Goal: Find specific page/section: Find specific page/section

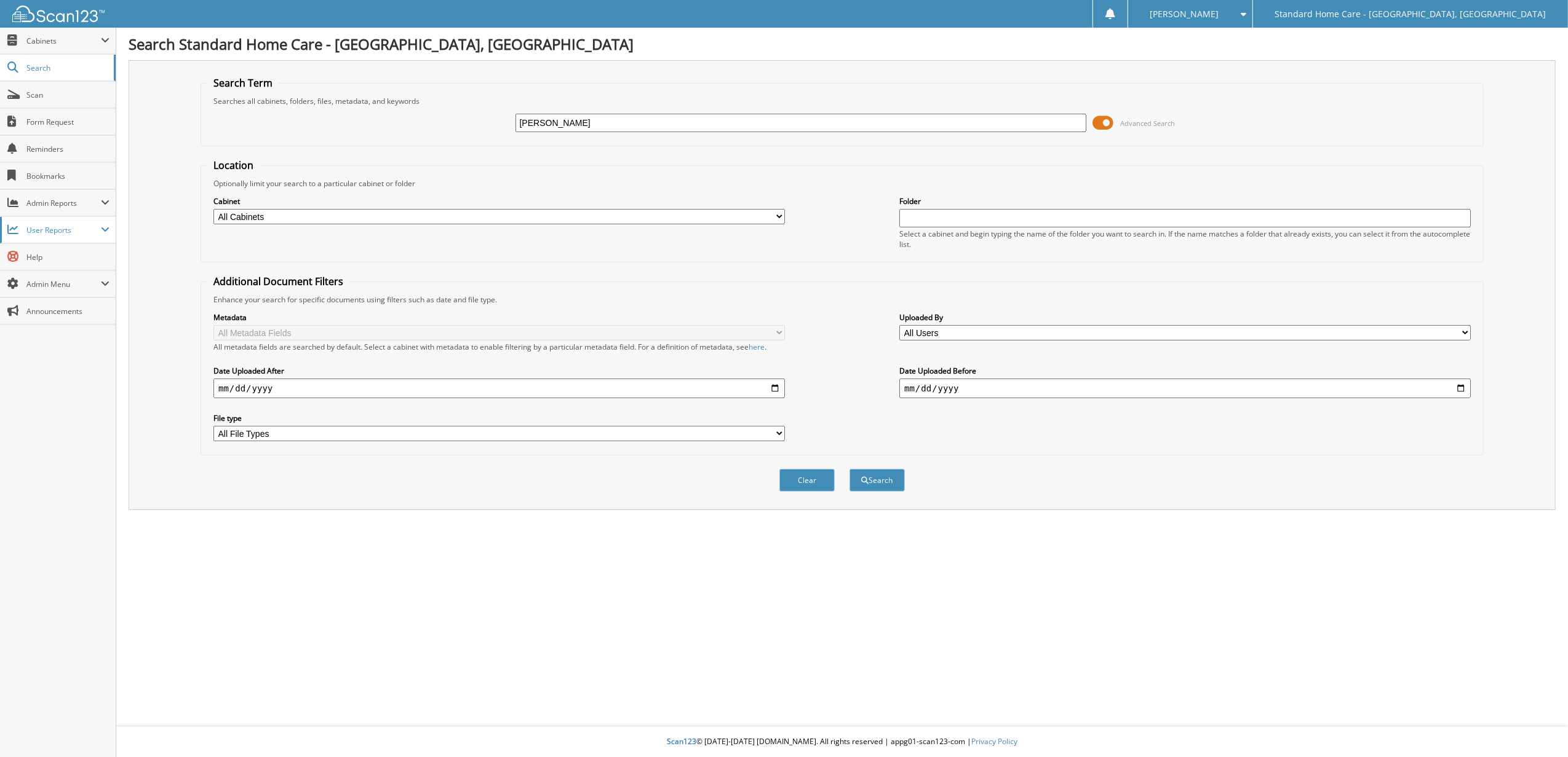
type input "maria"
click at [82, 230] on span "User Reports" at bounding box center [64, 230] width 74 height 10
click at [72, 248] on link "My Recent Activity" at bounding box center [58, 257] width 116 height 27
type input "[PERSON_NAME]"
click at [849, 469] on button "Search" at bounding box center [877, 480] width 55 height 23
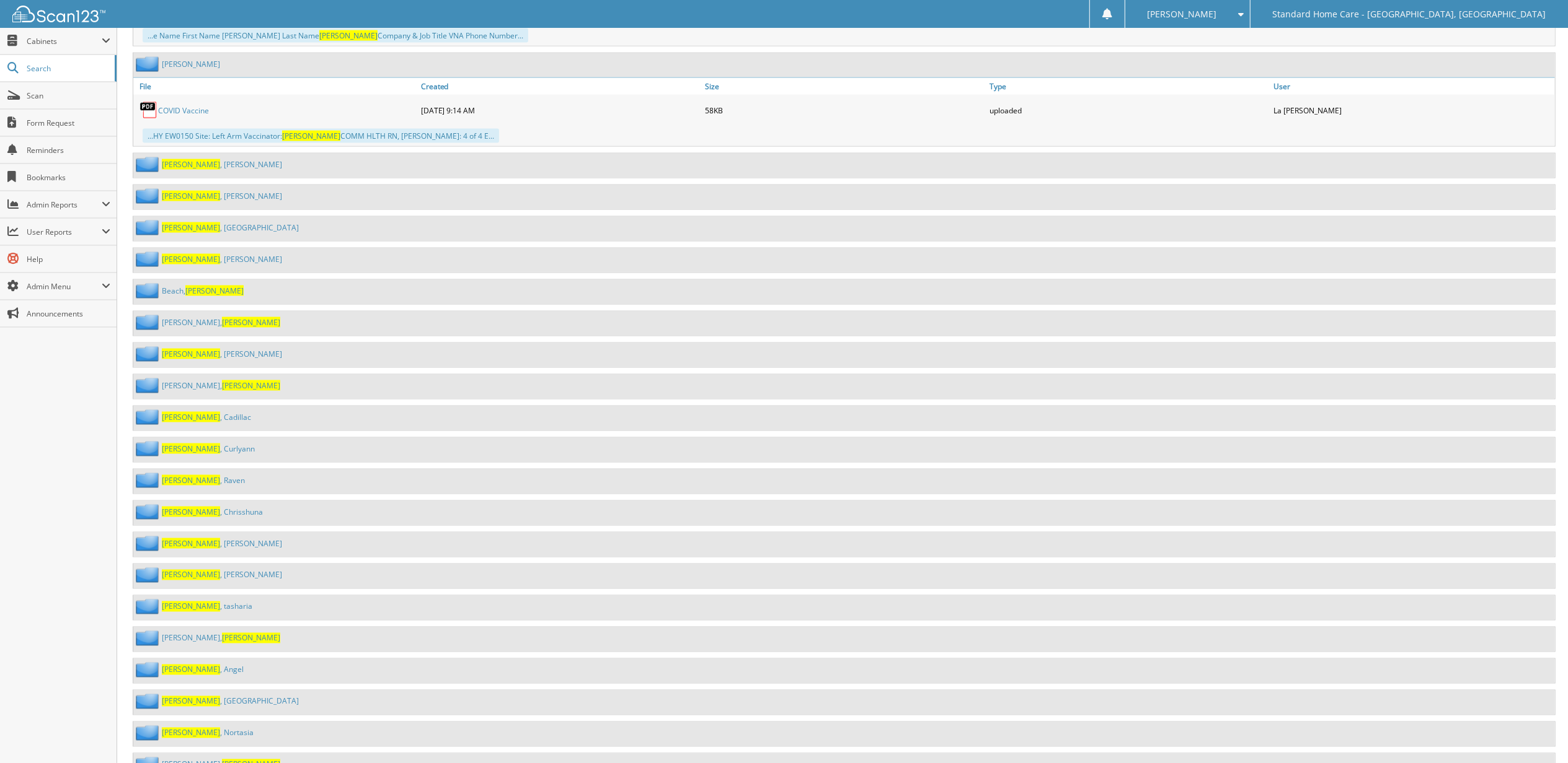
scroll to position [6390, 0]
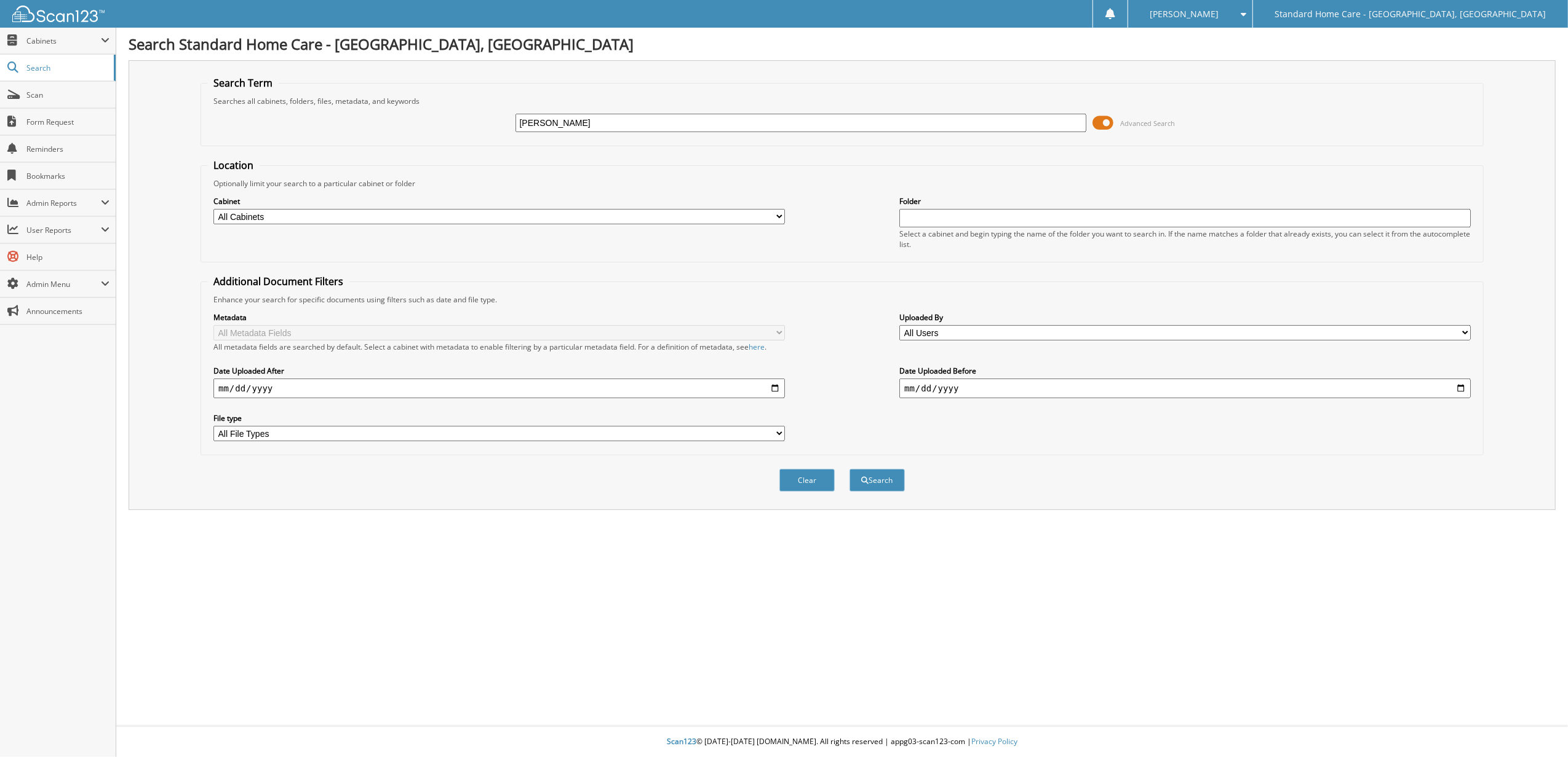
type input "taylor wagaman"
click at [849, 469] on button "Search" at bounding box center [877, 480] width 55 height 23
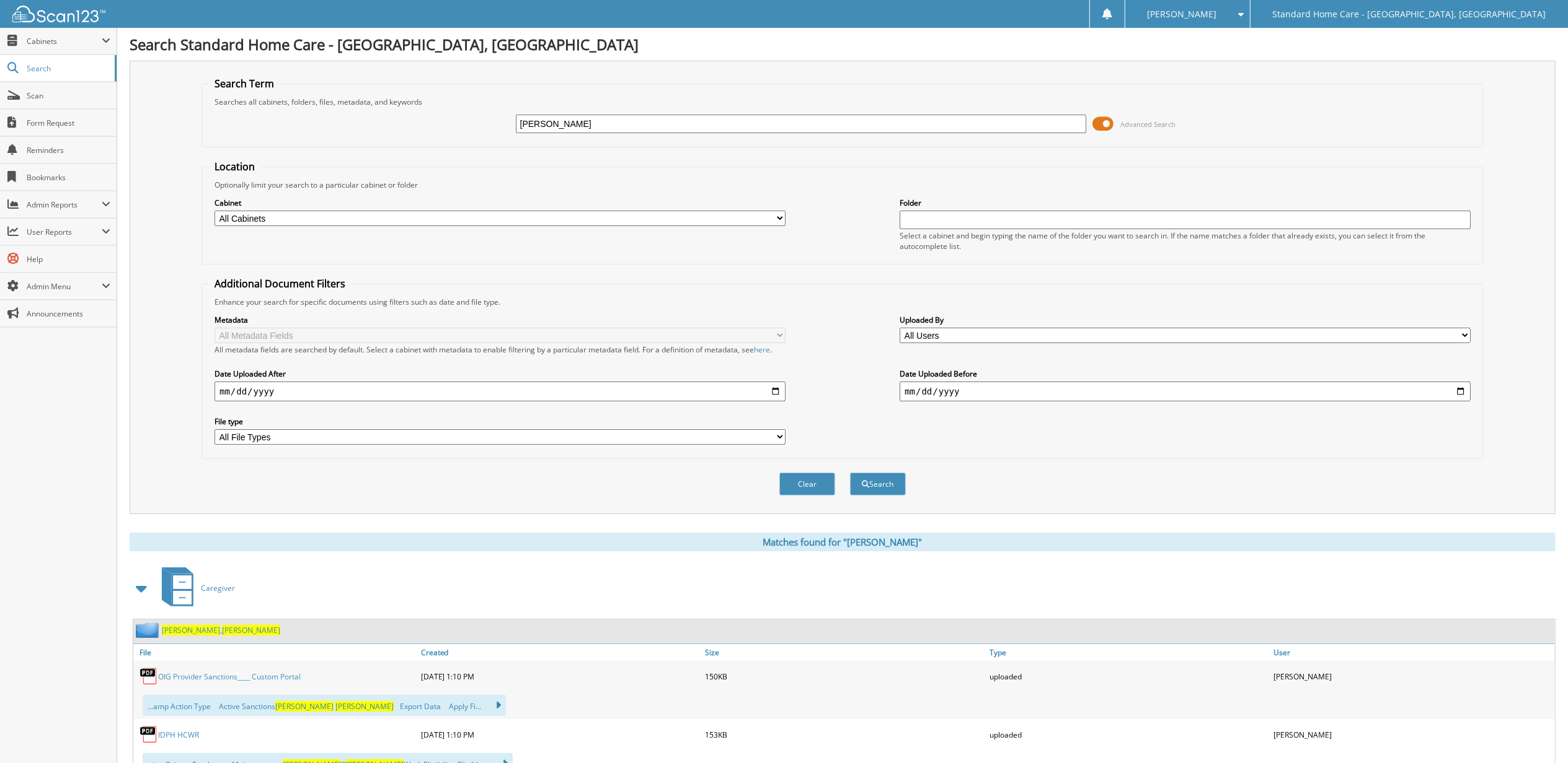
click at [222, 630] on span "[PERSON_NAME]" at bounding box center [251, 630] width 58 height 11
